Goal: Task Accomplishment & Management: Use online tool/utility

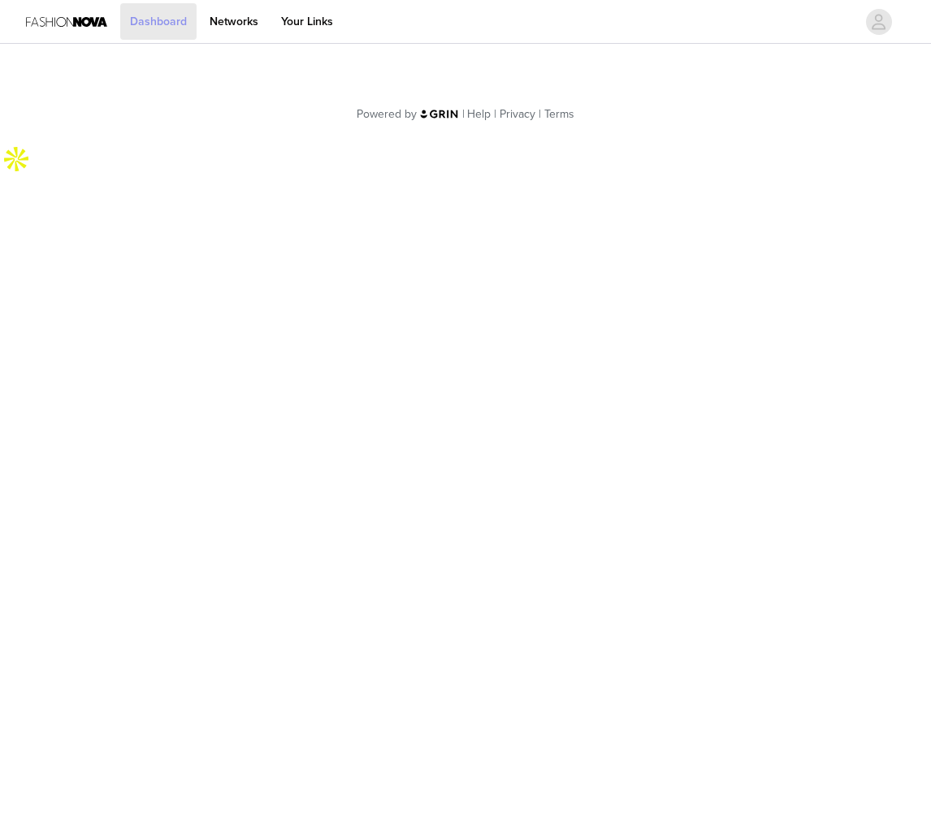
click at [167, 18] on link "Dashboard" at bounding box center [158, 21] width 76 height 37
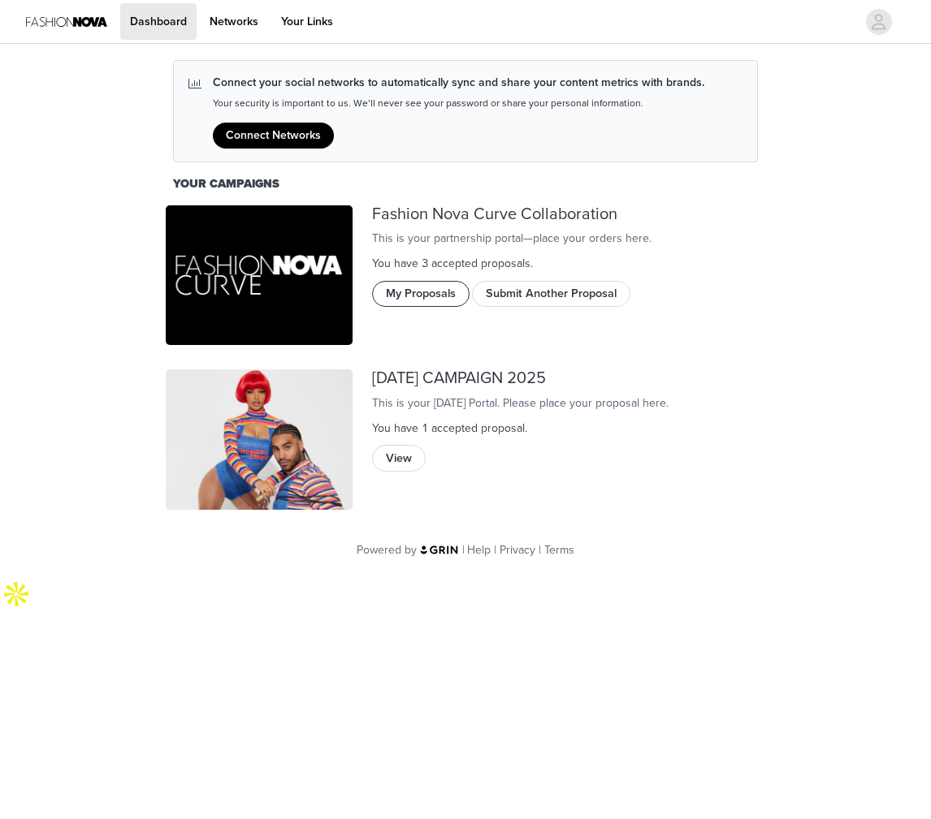
click at [431, 301] on button "My Proposals" at bounding box center [420, 294] width 97 height 26
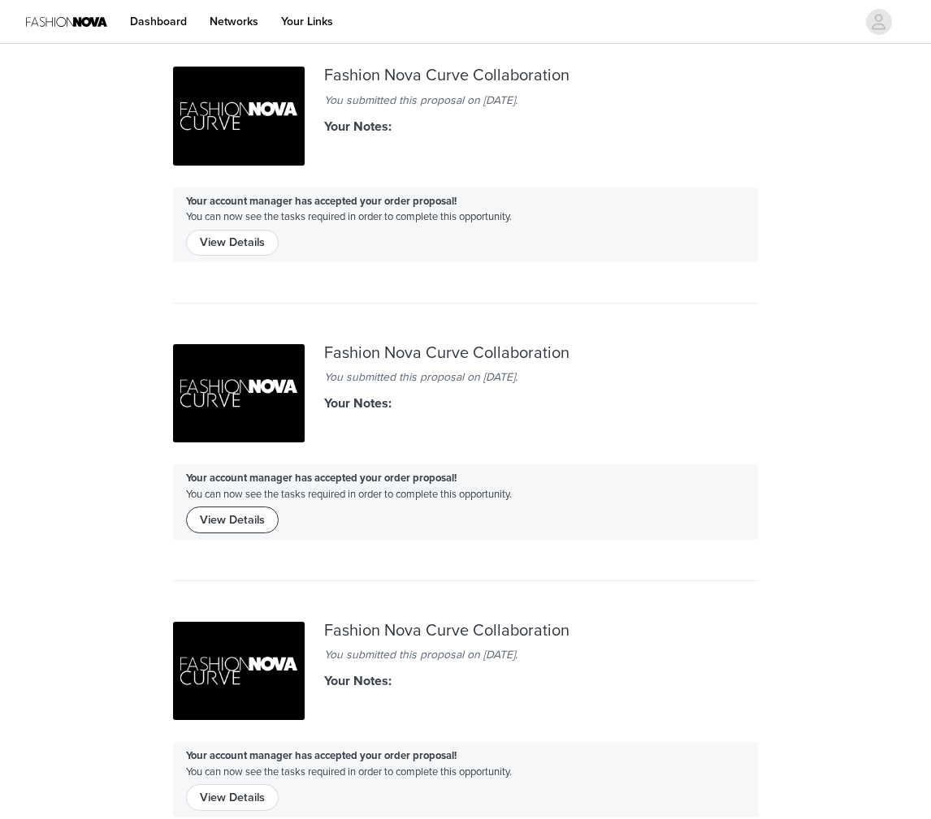
click at [250, 507] on button "View Details" at bounding box center [232, 520] width 93 height 26
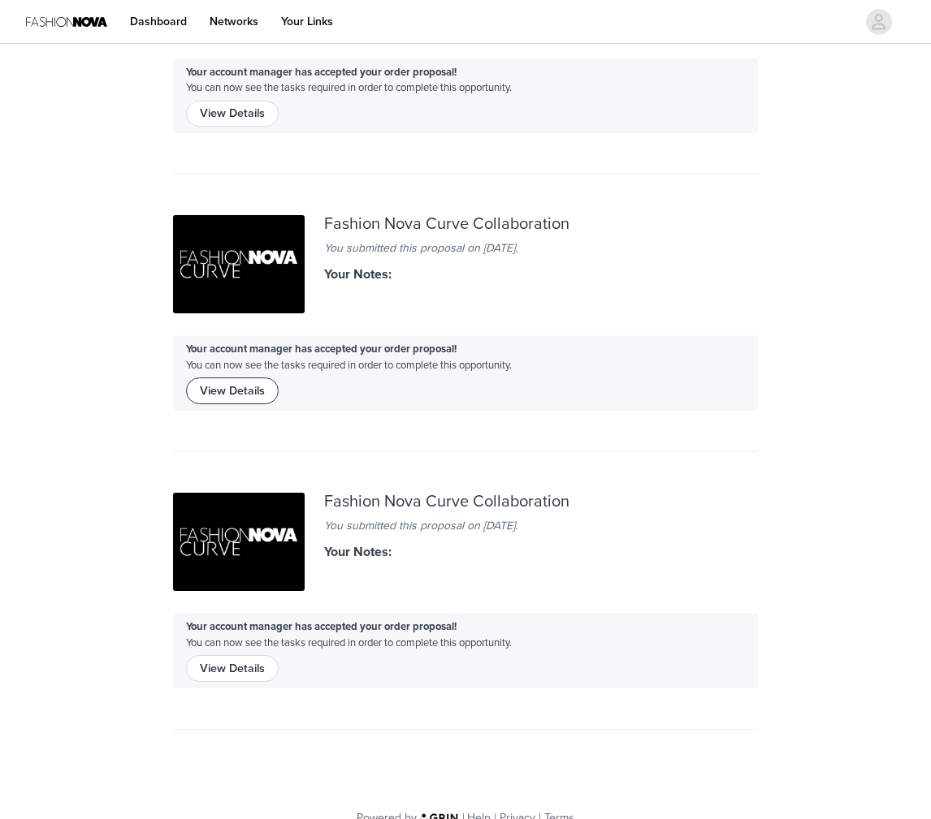
scroll to position [155, 0]
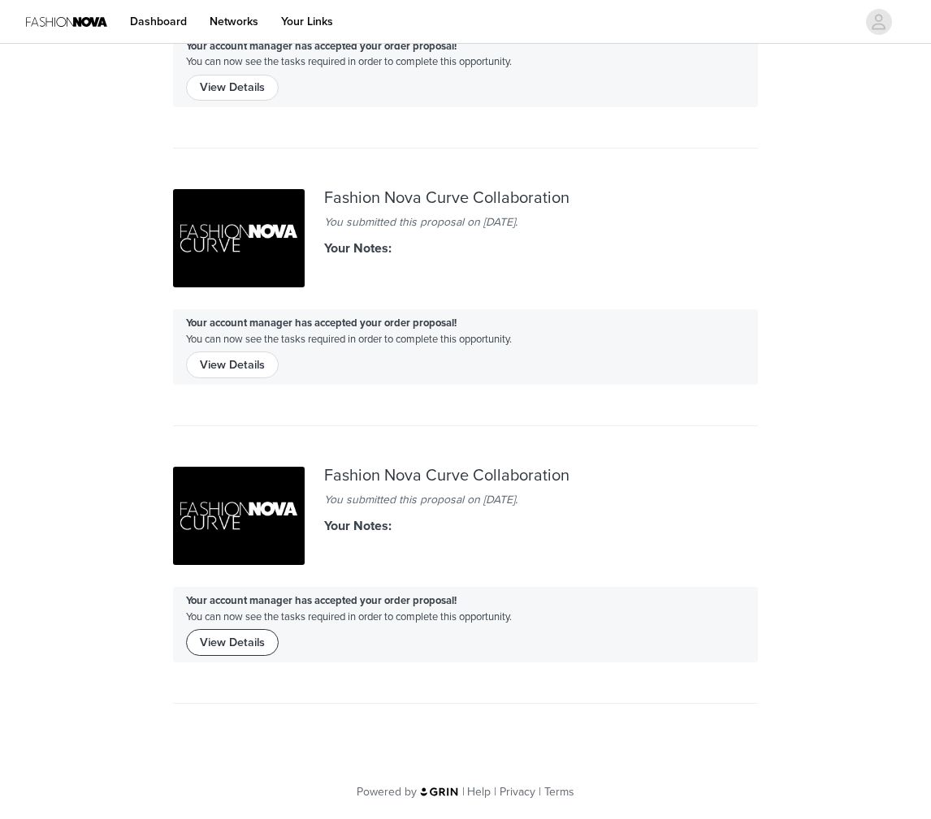
click at [238, 637] on button "View Details" at bounding box center [232, 642] width 93 height 26
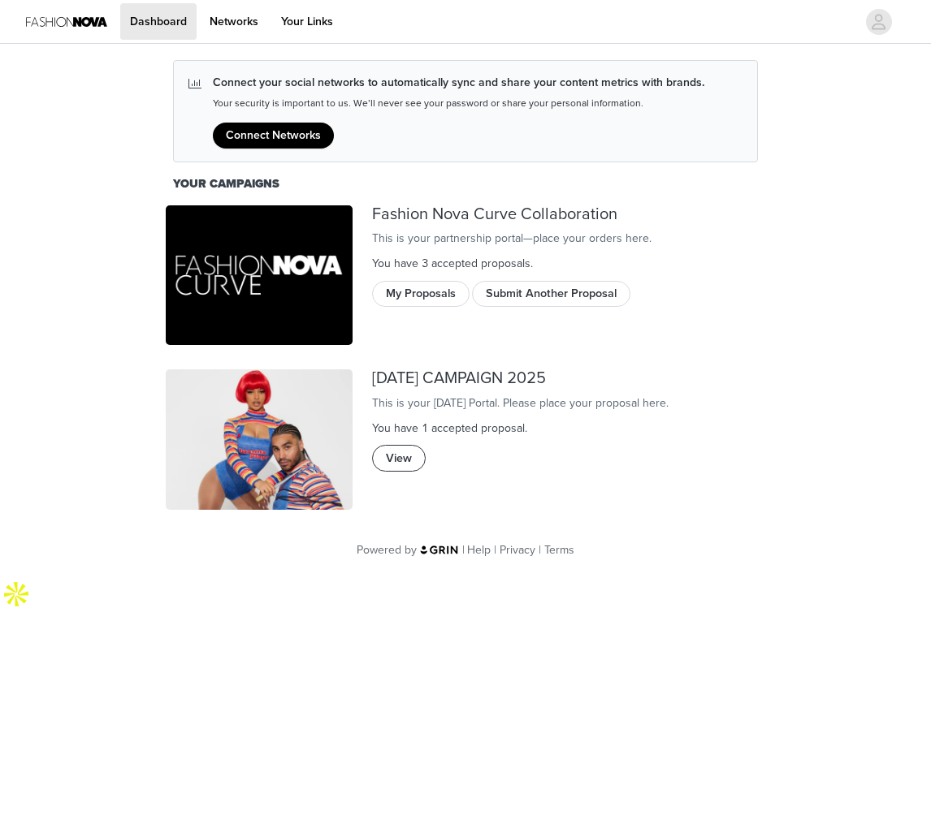
click at [400, 471] on button "View" at bounding box center [399, 458] width 54 height 26
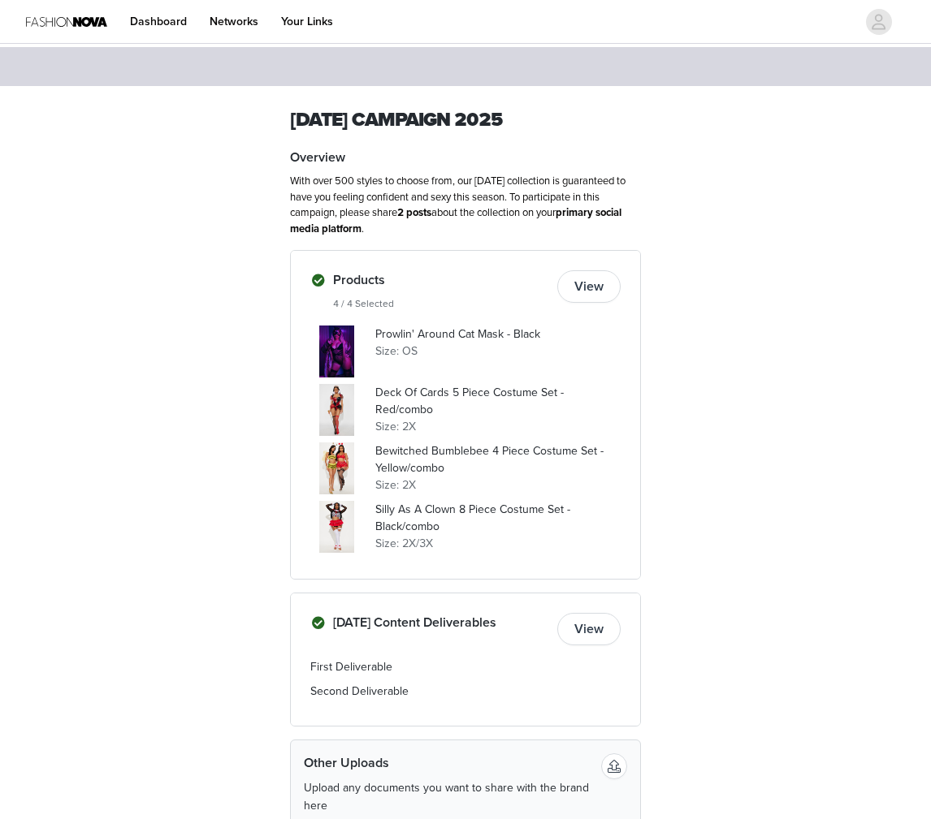
click at [380, 449] on p "Bewitched Bumblebee 4 Piece Costume Set - Yellow/combo" at bounding box center [497, 460] width 245 height 34
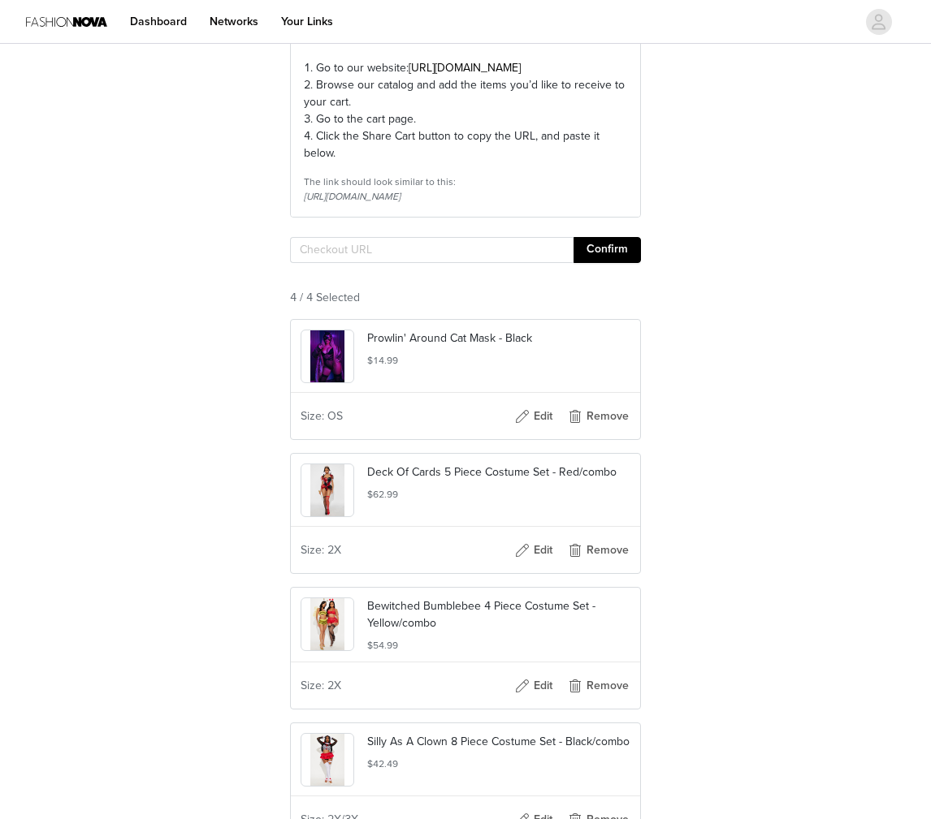
scroll to position [421, 0]
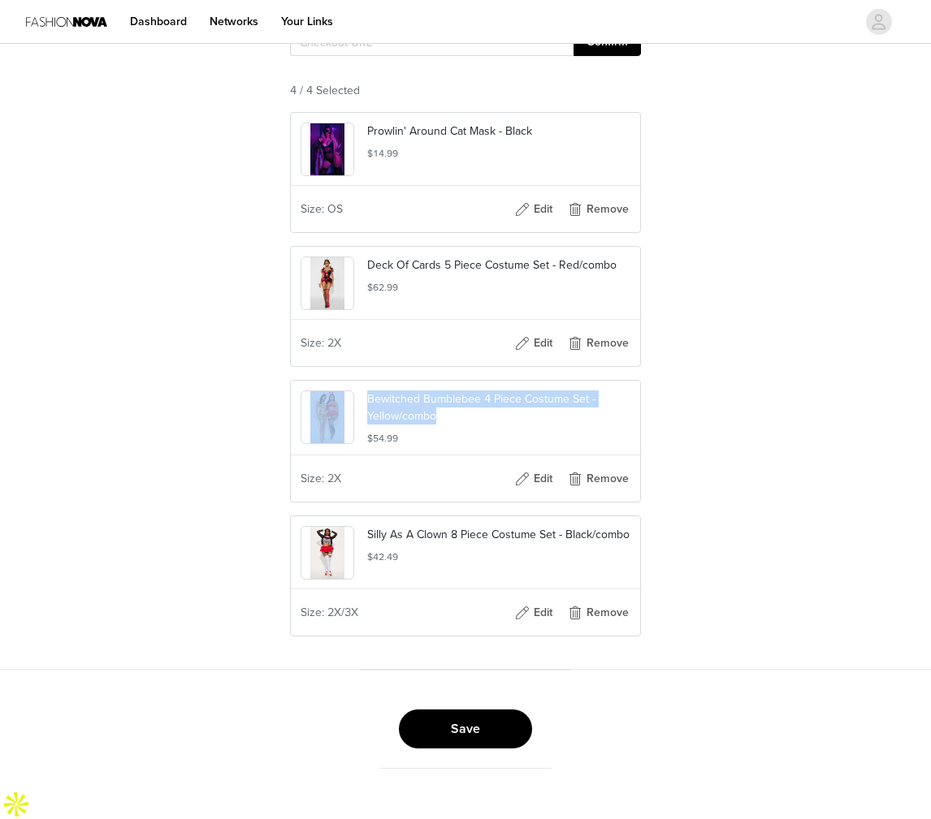
drag, startPoint x: 364, startPoint y: 426, endPoint x: 441, endPoint y: 443, distance: 78.8
click at [441, 443] on div "Bewitched Bumblebee 4 Piece Costume Set - Yellow/combo $54.99" at bounding box center [465, 418] width 349 height 75
copy div "Bewitched Bumblebee 4 Piece Costume Set - Yellow/combo"
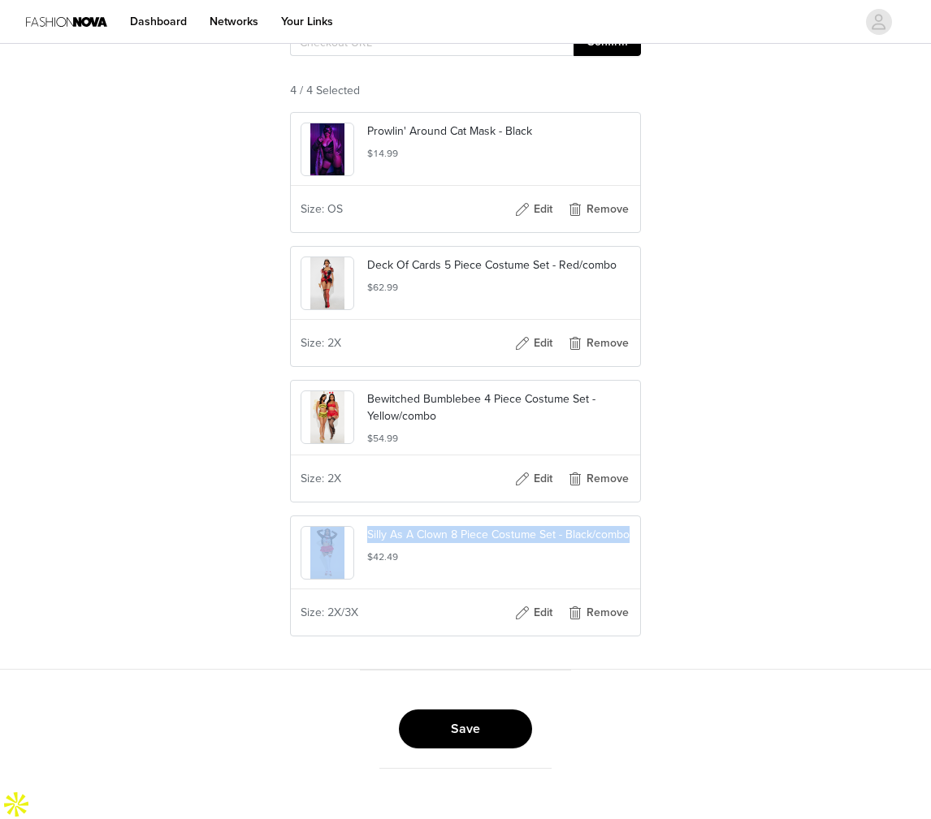
drag, startPoint x: 363, startPoint y: 560, endPoint x: 630, endPoint y: 560, distance: 267.2
click at [630, 560] on div "Silly As A Clown 8 Piece Costume Set - Black/combo $42.49" at bounding box center [465, 552] width 349 height 73
copy div "Silly As A Clown 8 Piece Costume Set - Black/combo"
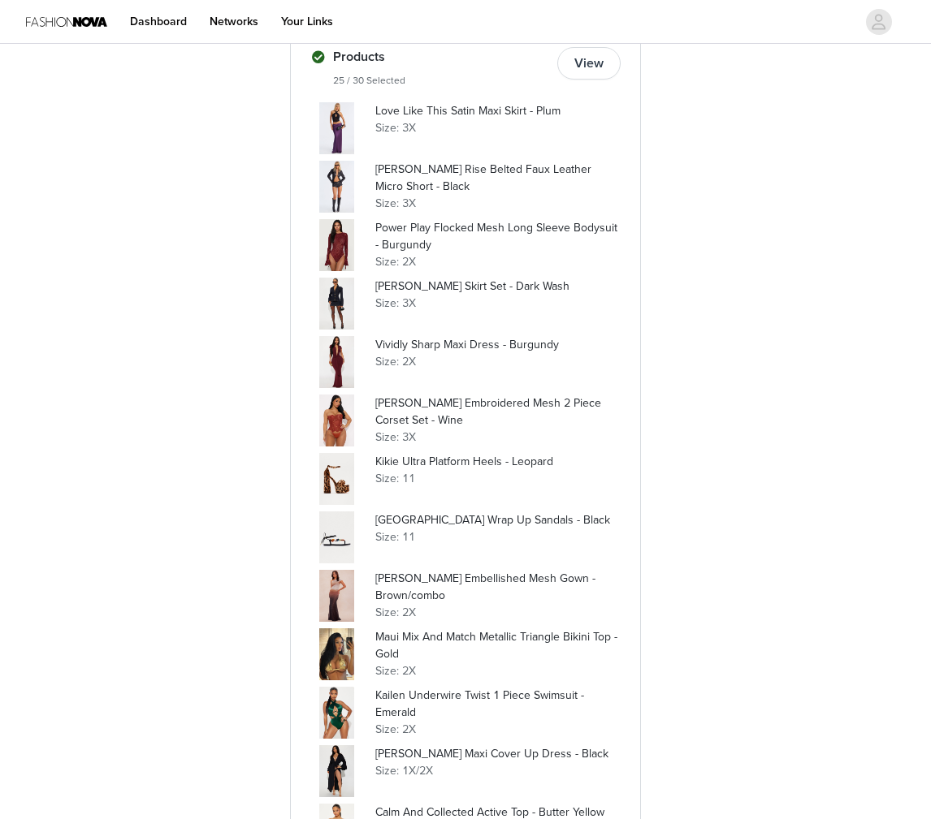
scroll to position [52, 0]
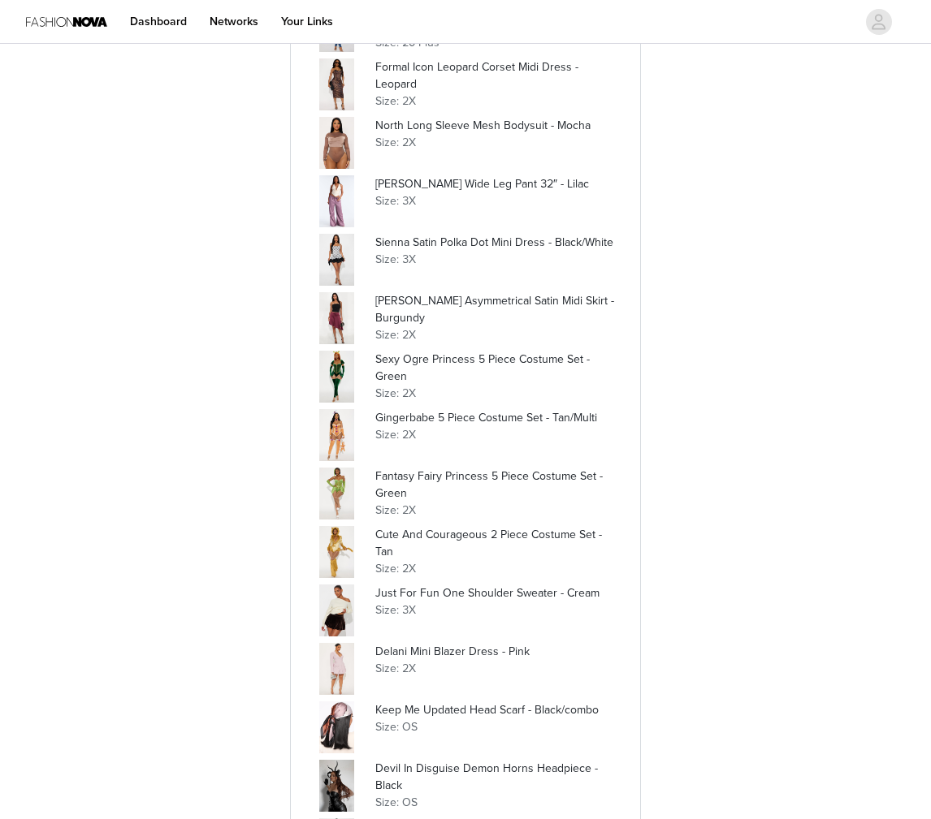
scroll to position [549, 0]
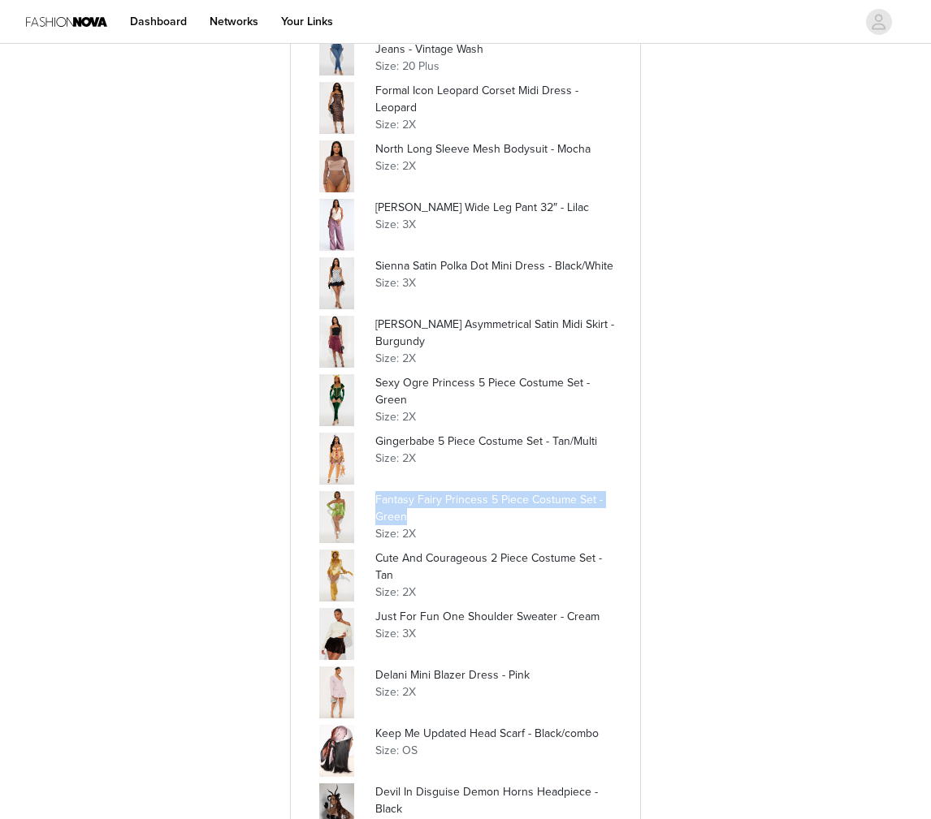
drag, startPoint x: 375, startPoint y: 492, endPoint x: 423, endPoint y: 511, distance: 51.4
click at [423, 511] on p "Fantasy Fairy Princess 5 Piece Costume Set - Green" at bounding box center [497, 508] width 245 height 34
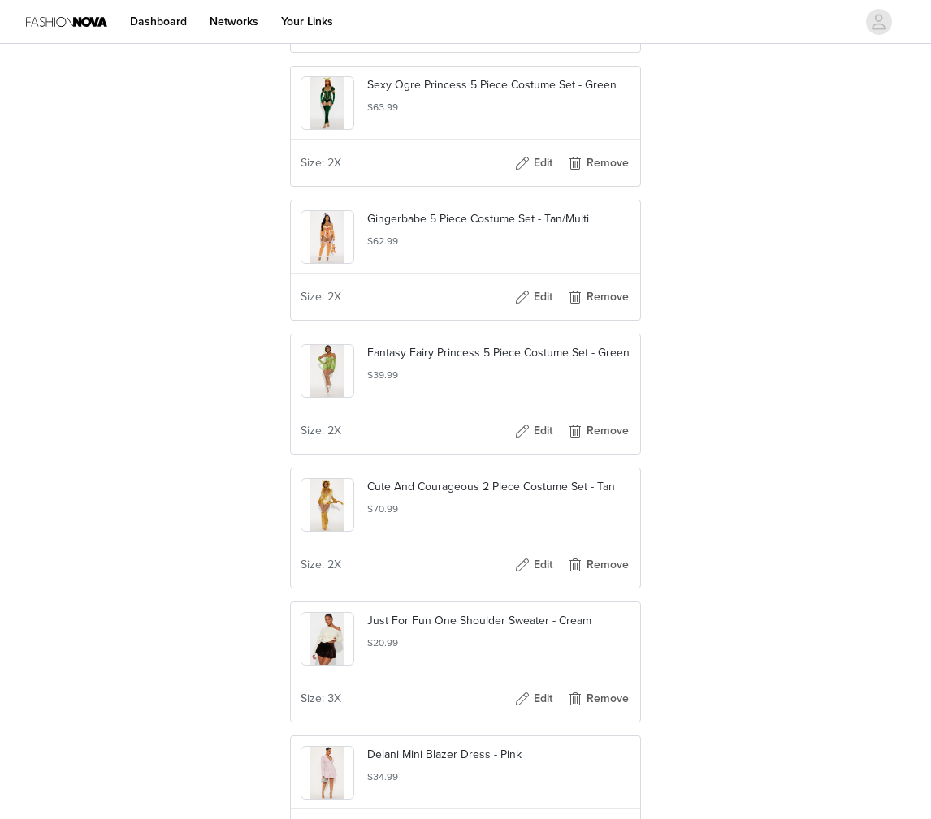
scroll to position [1589, 0]
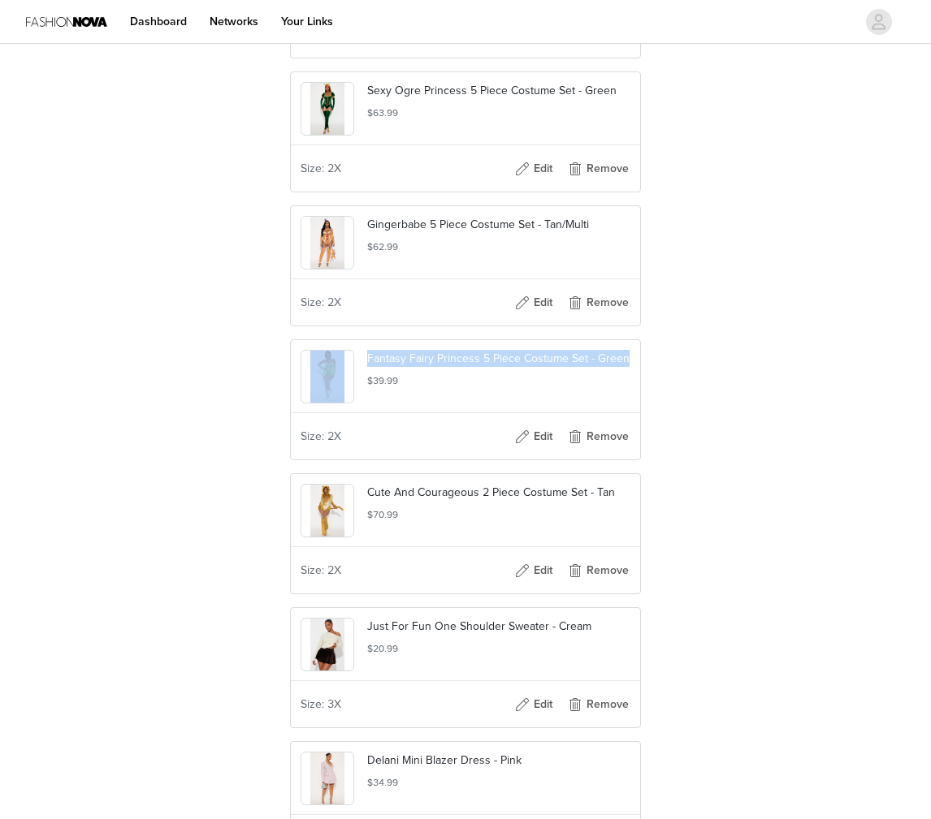
drag, startPoint x: 363, startPoint y: 388, endPoint x: 629, endPoint y: 388, distance: 265.5
click at [630, 388] on div "Fantasy Fairy Princess 5 Piece Costume Set - Green $39.99" at bounding box center [465, 376] width 349 height 73
copy div "Fantasy Fairy Princess 5 Piece Costume Set - Green"
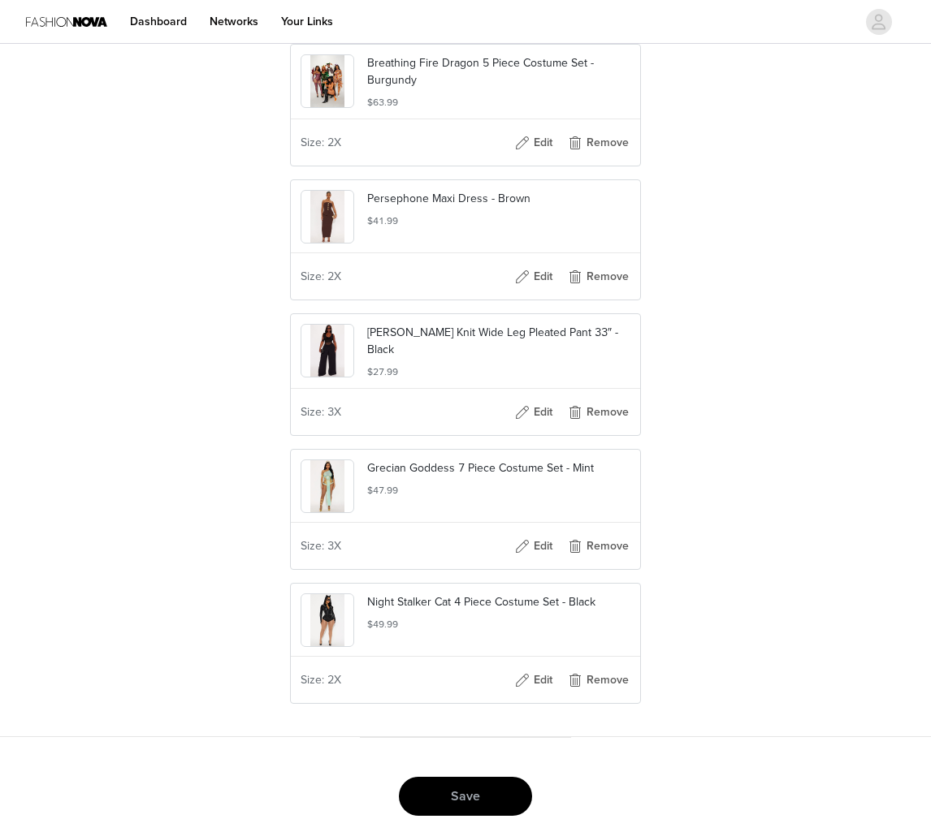
scroll to position [3558, 0]
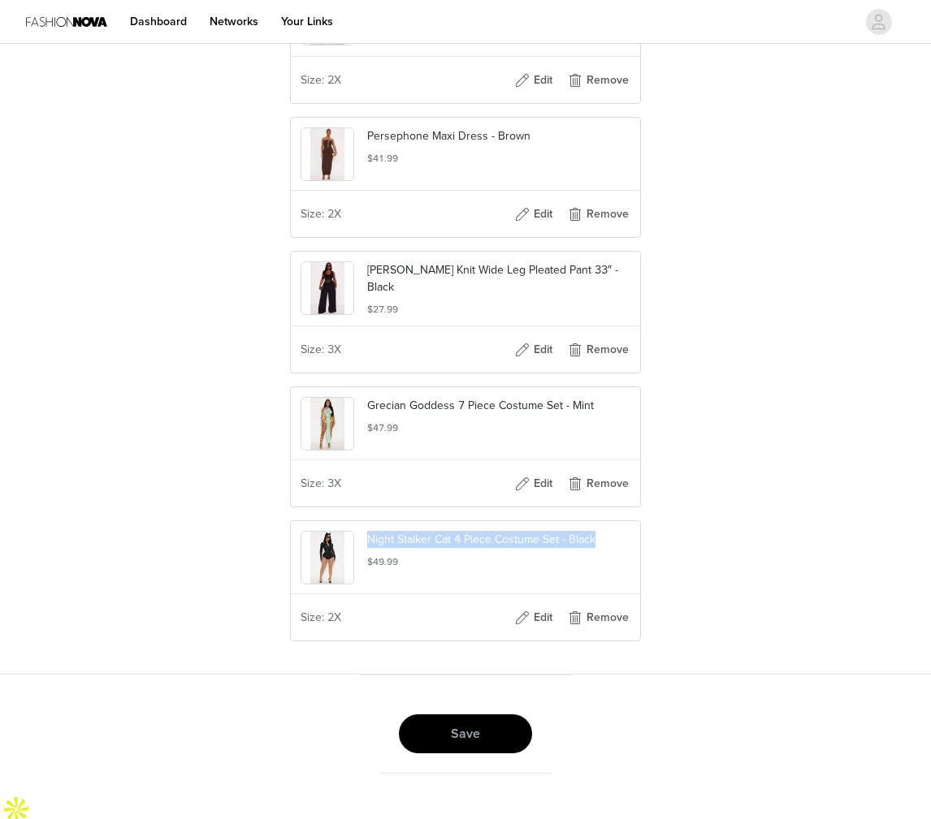
drag, startPoint x: 368, startPoint y: 564, endPoint x: 599, endPoint y: 564, distance: 231.4
click at [599, 548] on p "Night Stalker Cat 4 Piece Costume Set - Black" at bounding box center [498, 539] width 263 height 17
copy p "Night Stalker Cat 4 Piece Costume Set - Black"
